Goal: Task Accomplishment & Management: Complete application form

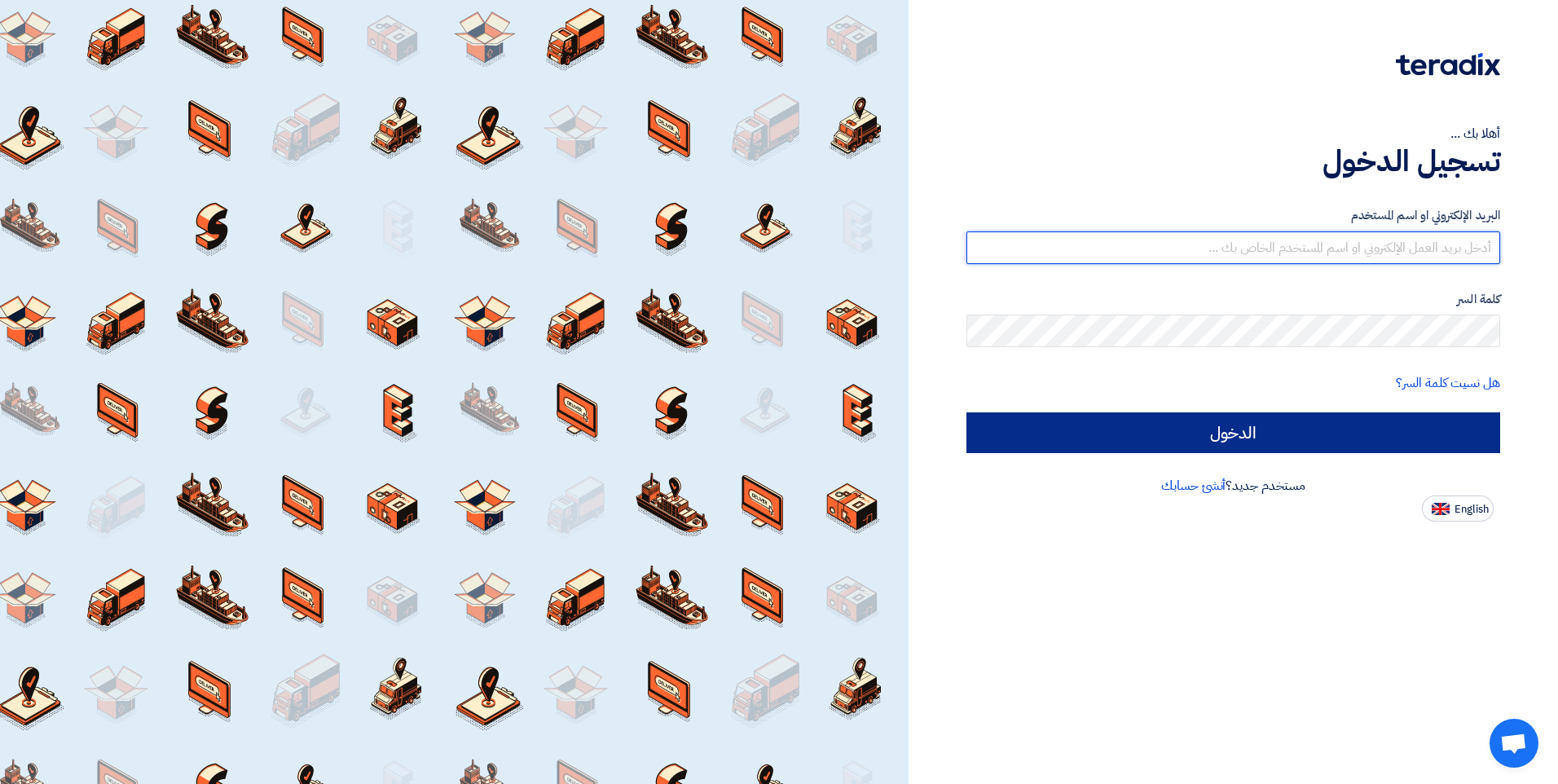
type input "[EMAIL_ADDRESS][DOMAIN_NAME]"
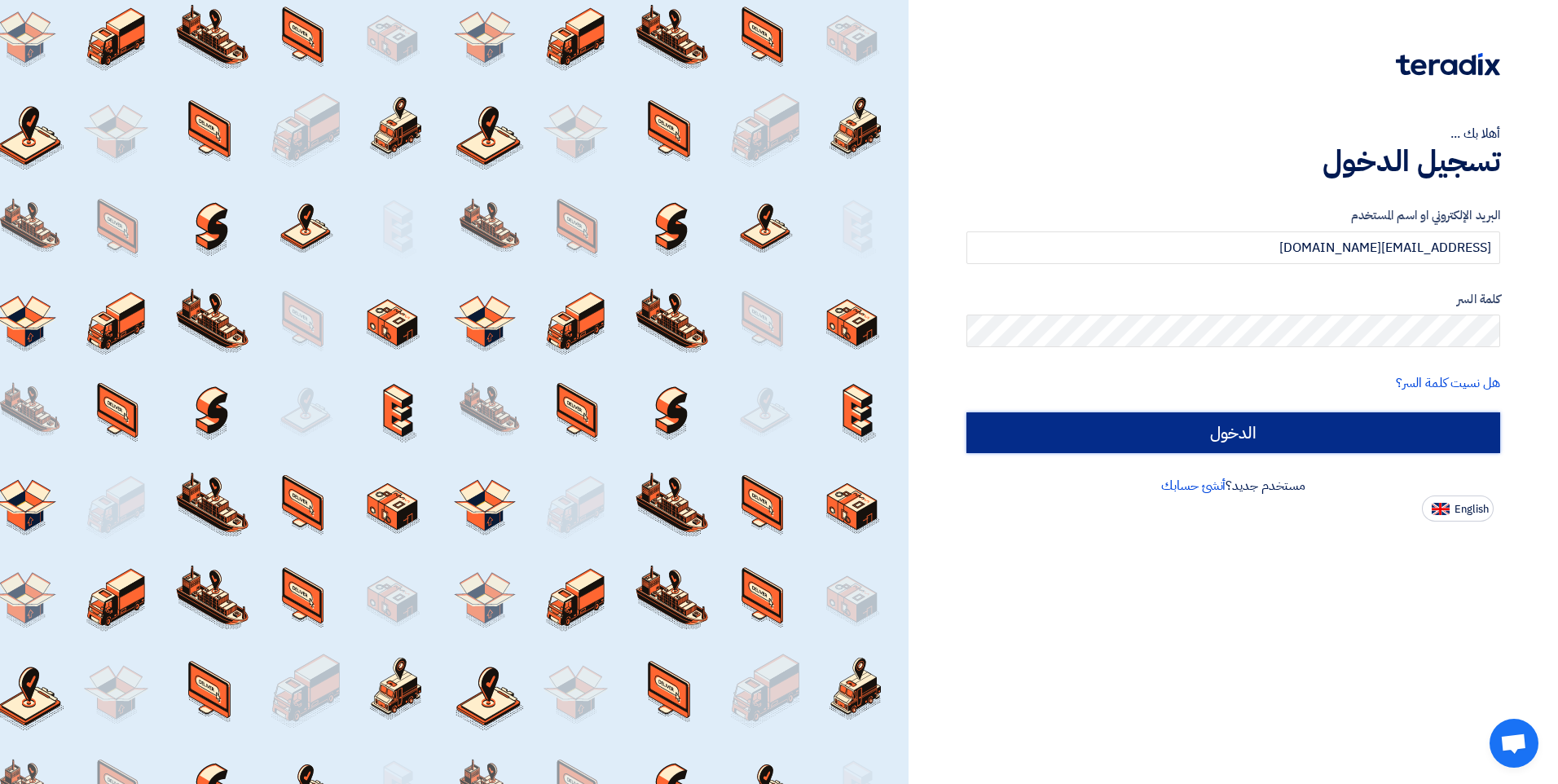
click at [1035, 437] on input "الدخول" at bounding box center [1232, 432] width 533 height 40
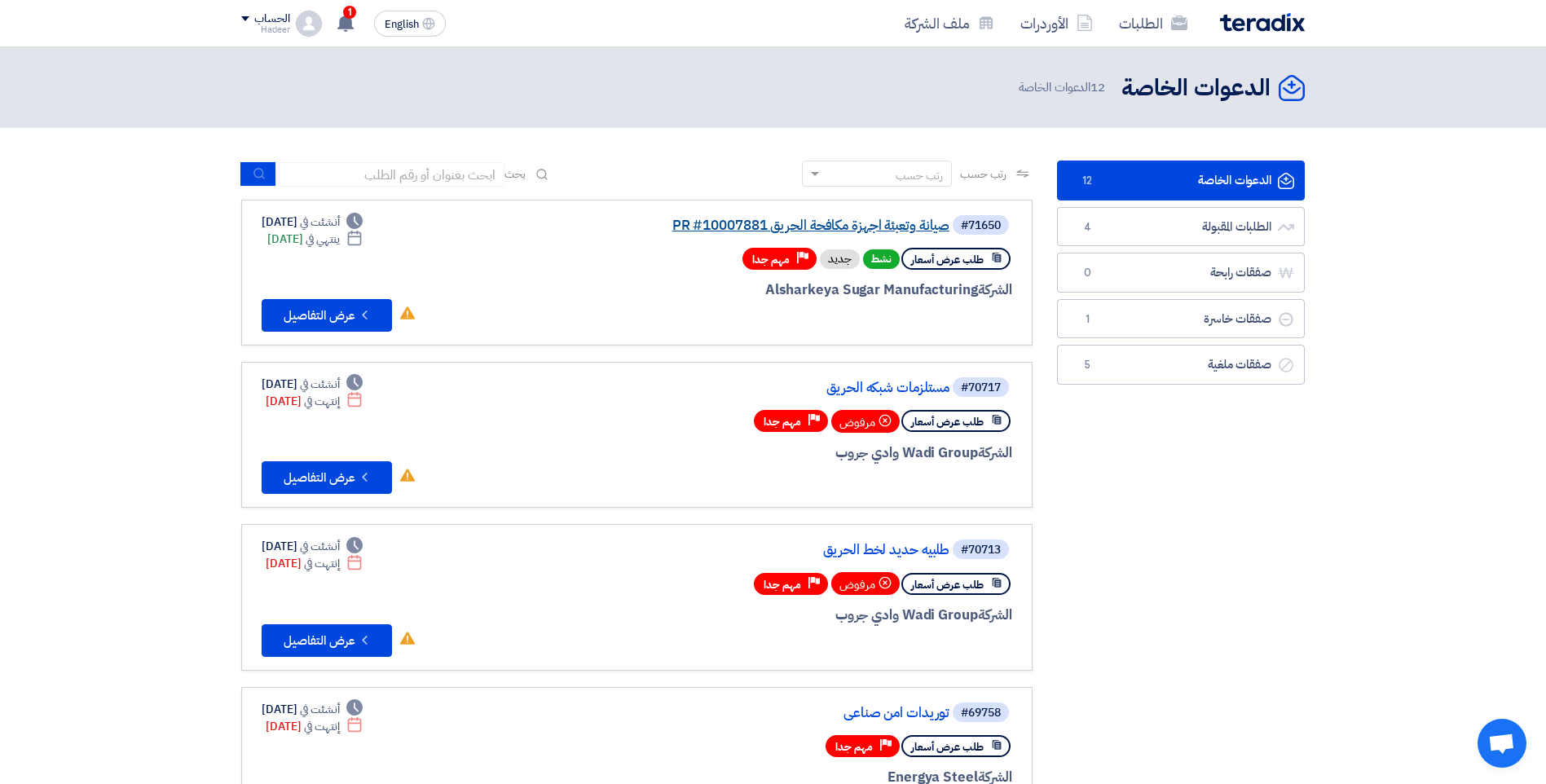
click at [774, 224] on link "صيانة وتعبئة اجهزة مكافحة الحريق PR #10007881" at bounding box center [786, 225] width 326 height 15
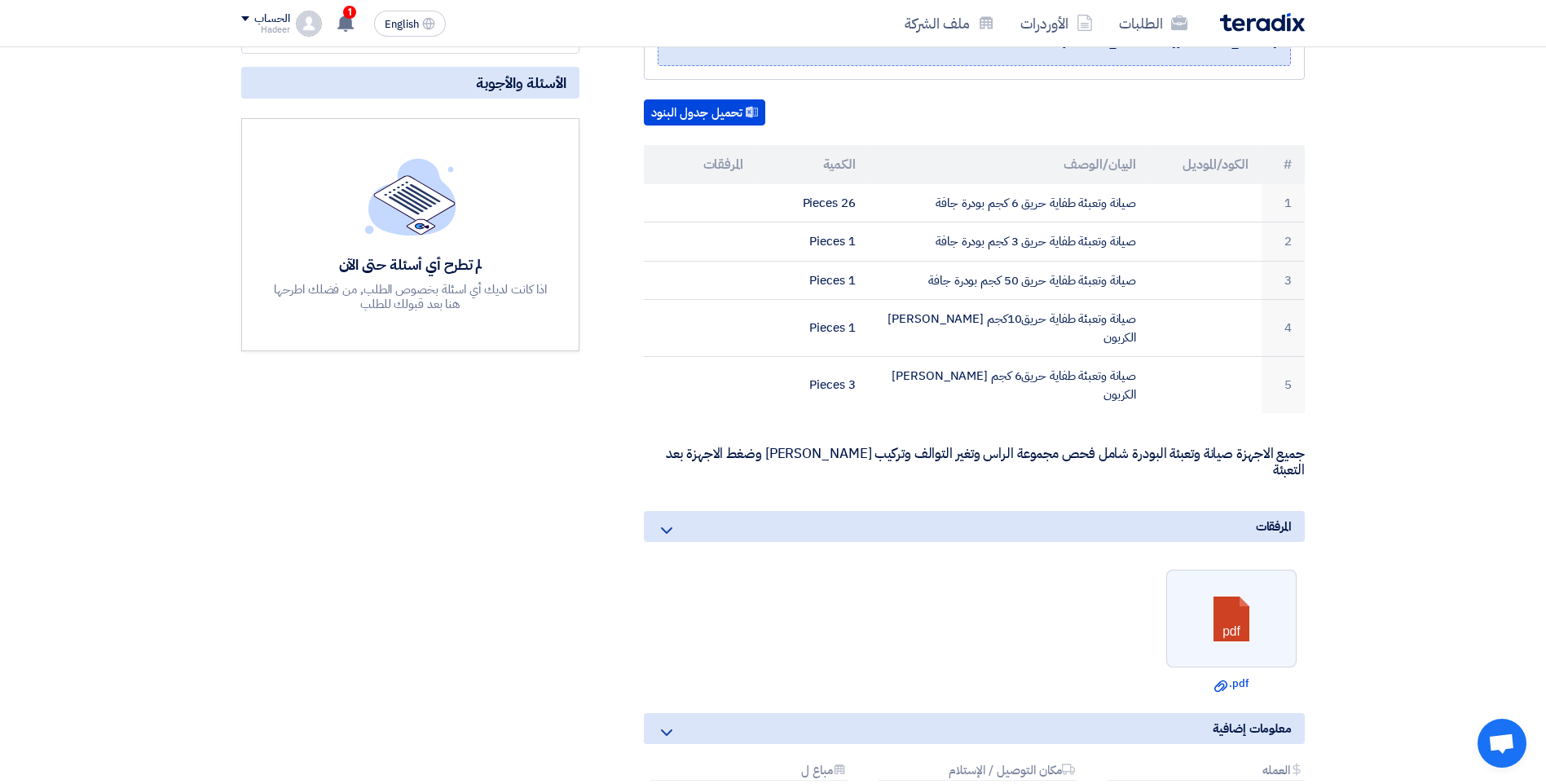
scroll to position [245, 0]
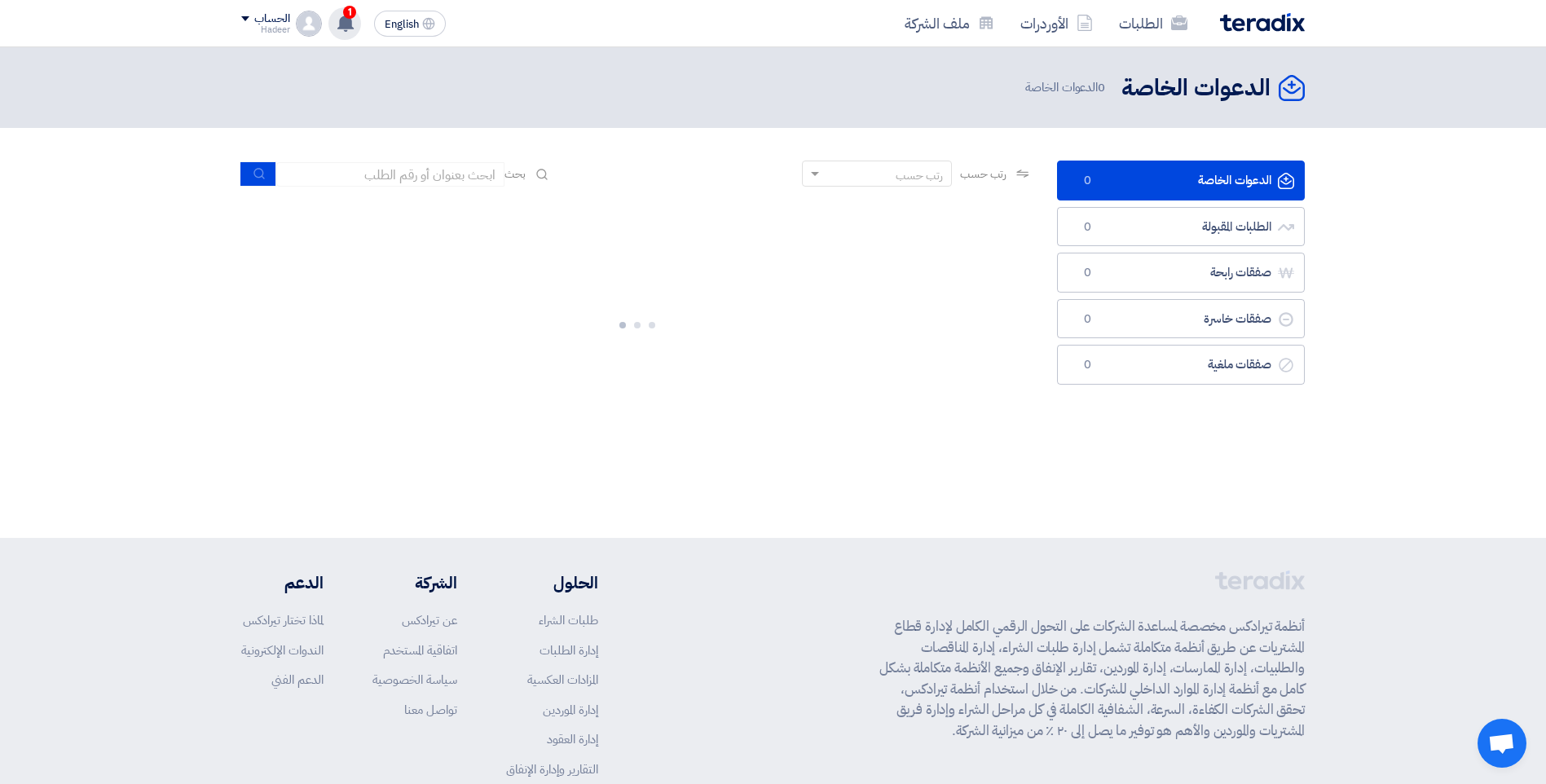
click at [330, 17] on div "1 تم نشر طلب عروض أسعار جديد - شاهد التفاصيل 18 minutes ago تم نشر طلب عروض أسع…" at bounding box center [344, 24] width 33 height 33
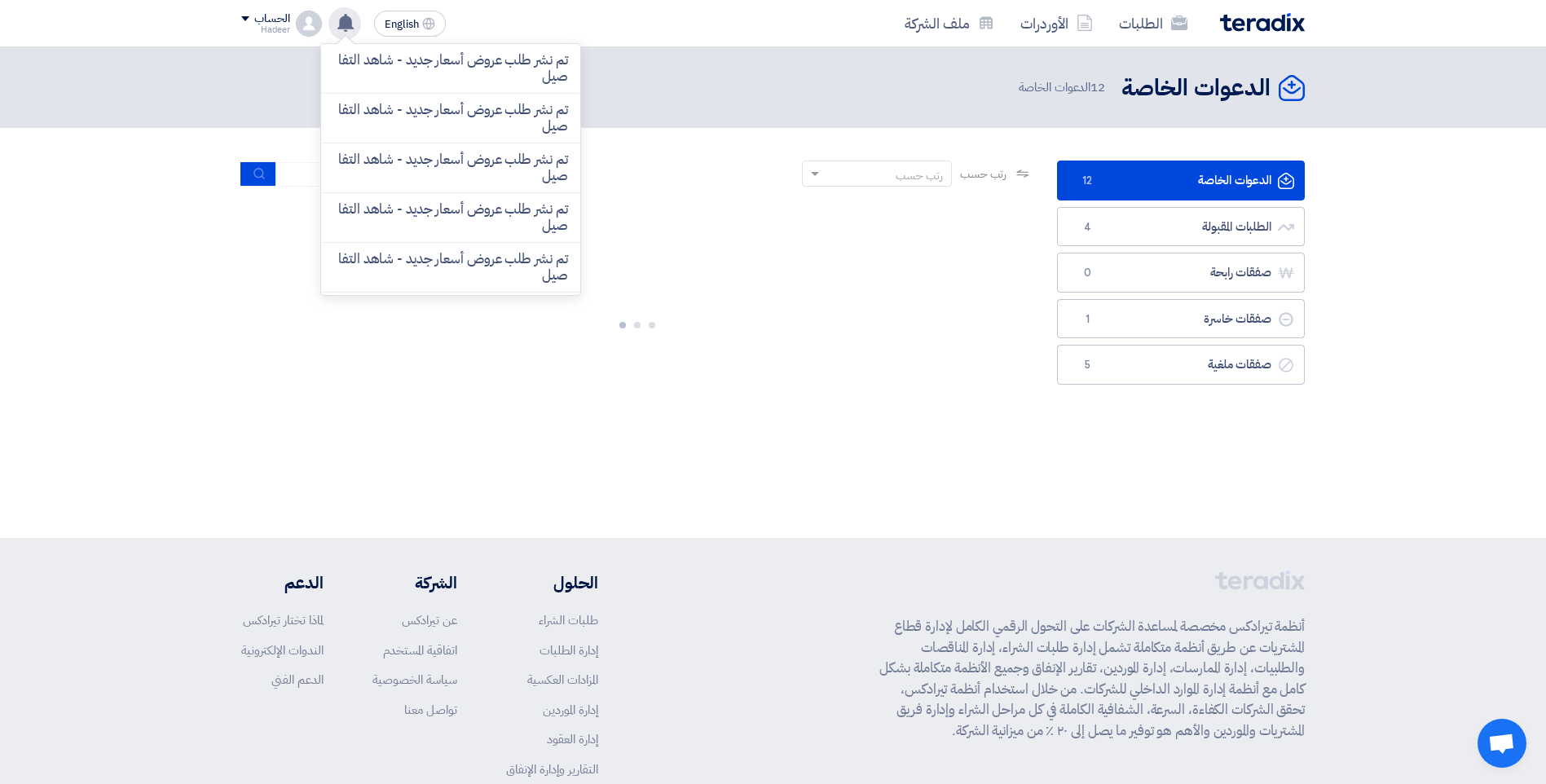
click at [330, 17] on div "تم نشر طلب عروض أسعار جديد - شاهد التفاصيل تم نشر طلب عروض أسعار جديد - شاهد ال…" at bounding box center [344, 24] width 33 height 33
